Goal: Check status: Check status

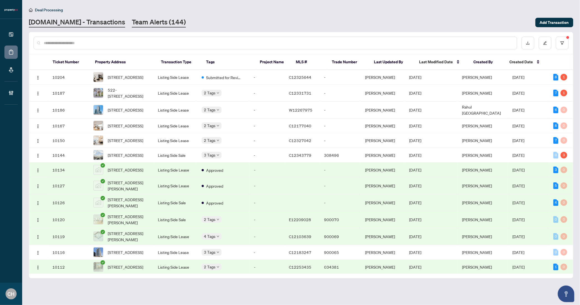
click at [142, 18] on link "Team Alerts (144)" at bounding box center [159, 22] width 54 height 10
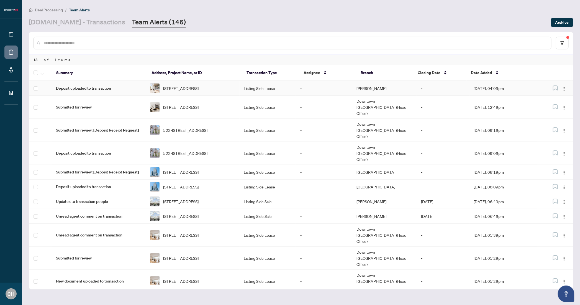
click at [387, 90] on td "[PERSON_NAME]" at bounding box center [384, 88] width 65 height 15
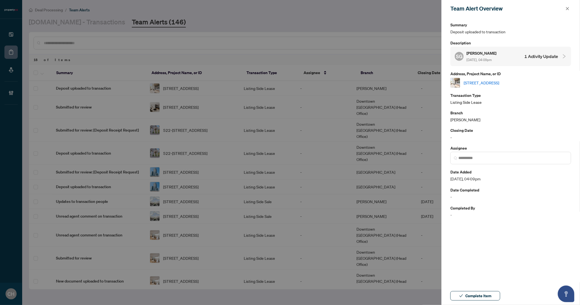
click at [537, 57] on h4 "1 Activity Update" at bounding box center [542, 56] width 34 height 7
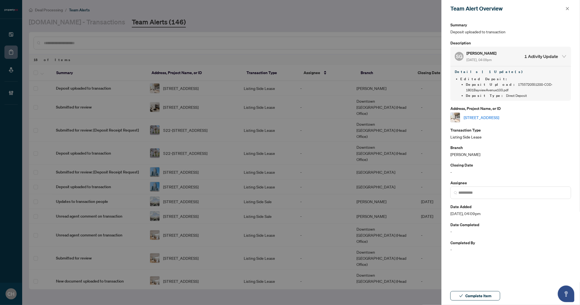
click at [317, 72] on div at bounding box center [290, 152] width 580 height 305
click at [182, 80] on div at bounding box center [290, 152] width 580 height 305
click at [563, 7] on div "Team Alert Overview" at bounding box center [508, 8] width 114 height 8
click at [566, 7] on icon "close" at bounding box center [568, 9] width 4 height 4
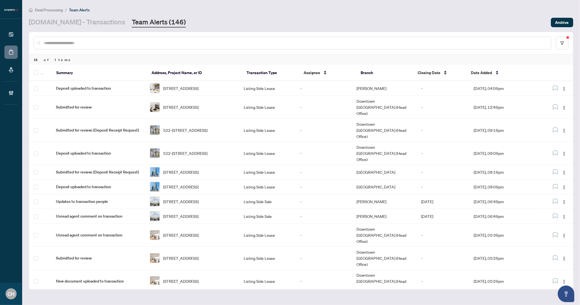
click at [62, 16] on div "Deal Processing / Team Alerts [DOMAIN_NAME] - Transactions Team Alerts (146) Ar…" at bounding box center [301, 17] width 545 height 21
click at [59, 22] on link "[DOMAIN_NAME] - Transactions" at bounding box center [77, 22] width 96 height 10
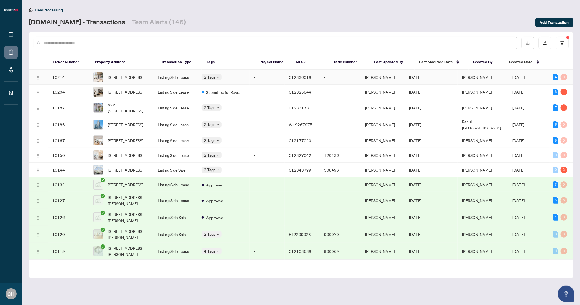
click at [165, 74] on td "Listing Side Lease" at bounding box center [176, 77] width 44 height 15
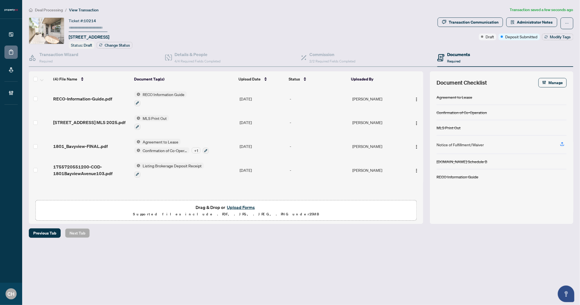
click at [449, 60] on span "Required" at bounding box center [454, 61] width 13 height 4
click at [42, 59] on span "Required" at bounding box center [45, 61] width 13 height 4
